Goal: Task Accomplishment & Management: Use online tool/utility

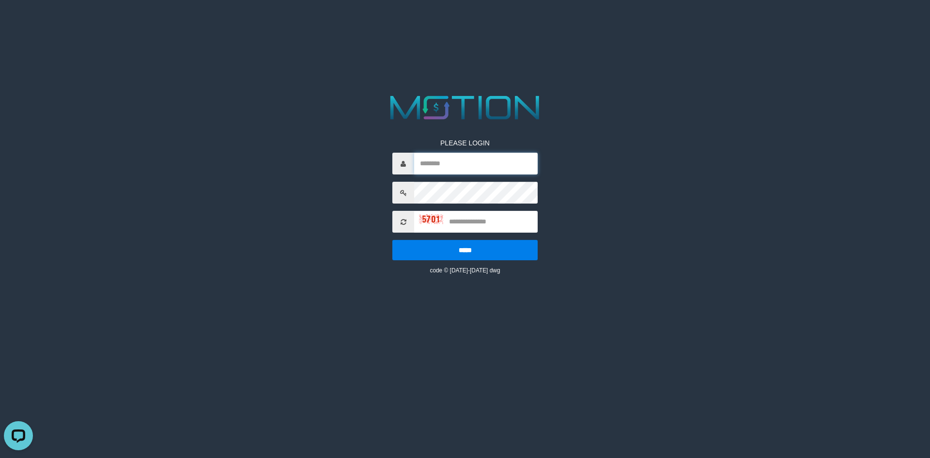
type input "******"
click at [487, 221] on input "text" at bounding box center [476, 222] width 124 height 22
type input "****"
click at [392, 240] on input "*****" at bounding box center [464, 250] width 145 height 20
